Goal: Transaction & Acquisition: Purchase product/service

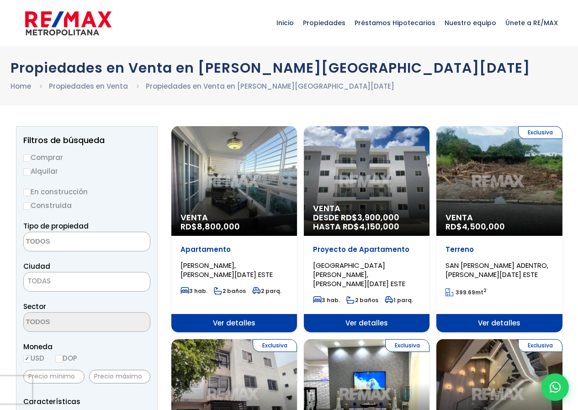
select select
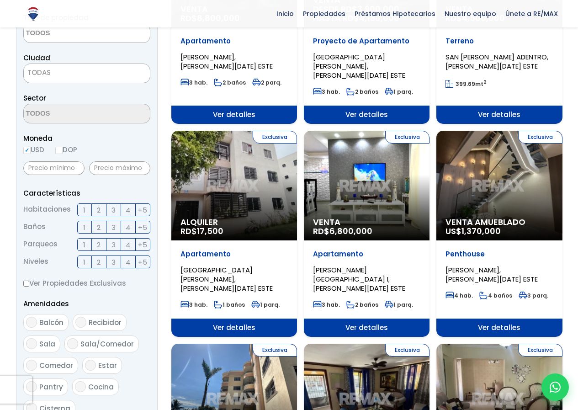
scroll to position [183, 0]
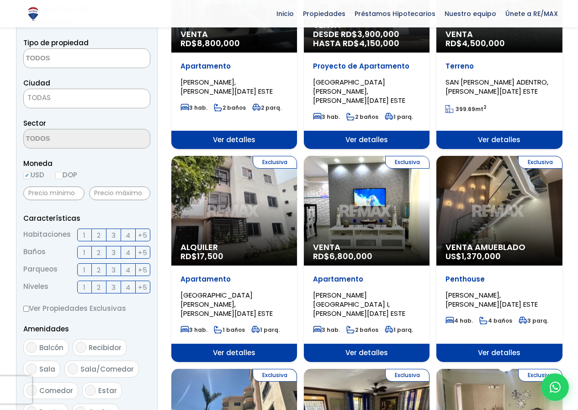
click at [248, 205] on div "Exclusiva Alquiler RD$ 17,500" at bounding box center [234, 211] width 126 height 110
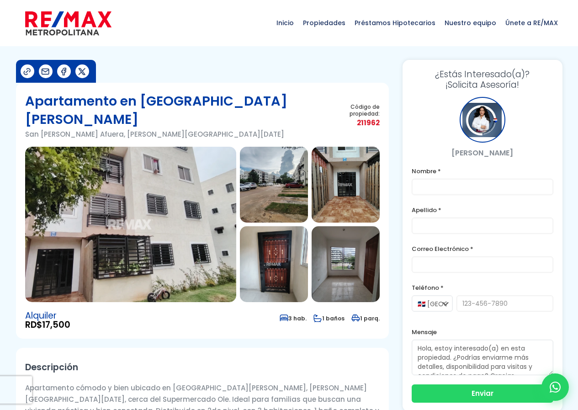
click at [355, 165] on img at bounding box center [346, 185] width 68 height 76
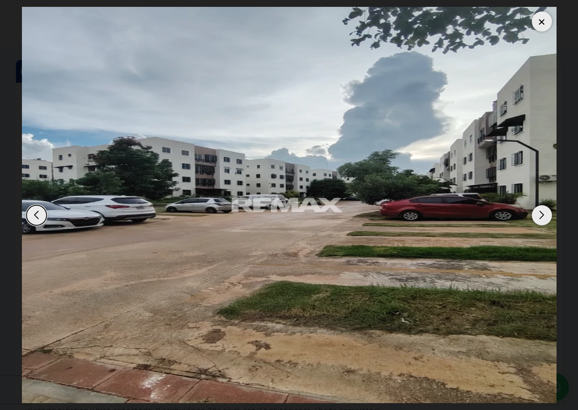
click at [543, 21] on div at bounding box center [542, 21] width 20 height 20
